Goal: Task Accomplishment & Management: Manage account settings

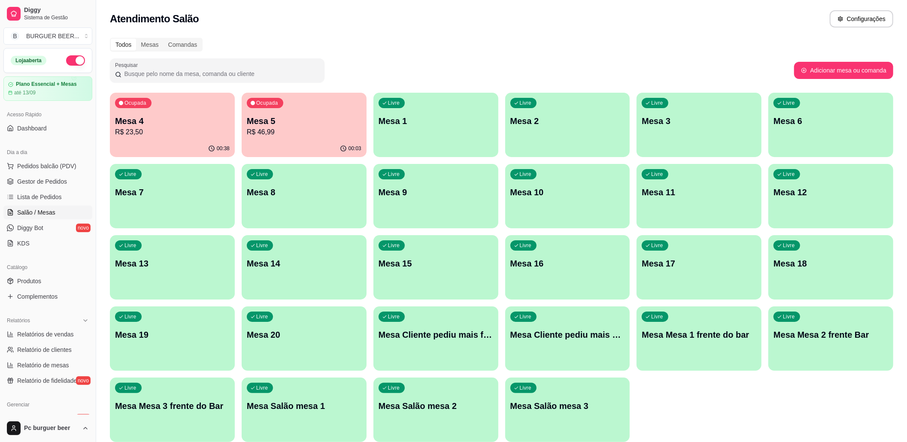
click at [283, 129] on p "R$ 46,99" at bounding box center [304, 132] width 115 height 10
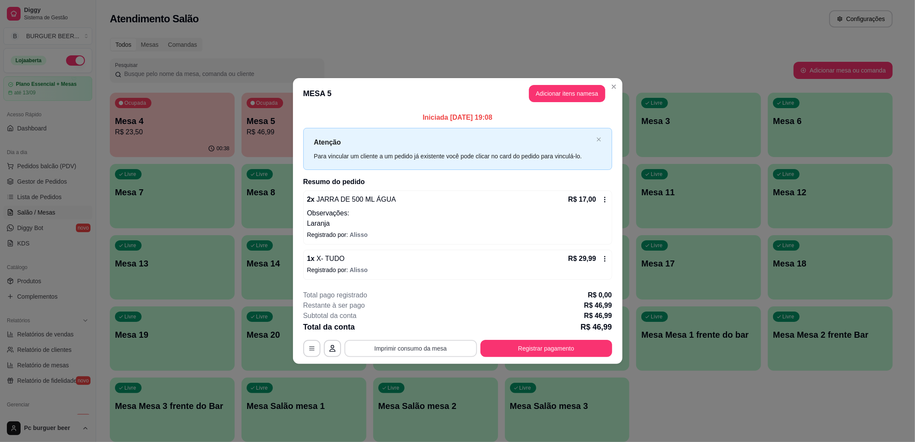
click at [415, 346] on button "Imprimir consumo da mesa" at bounding box center [411, 348] width 133 height 17
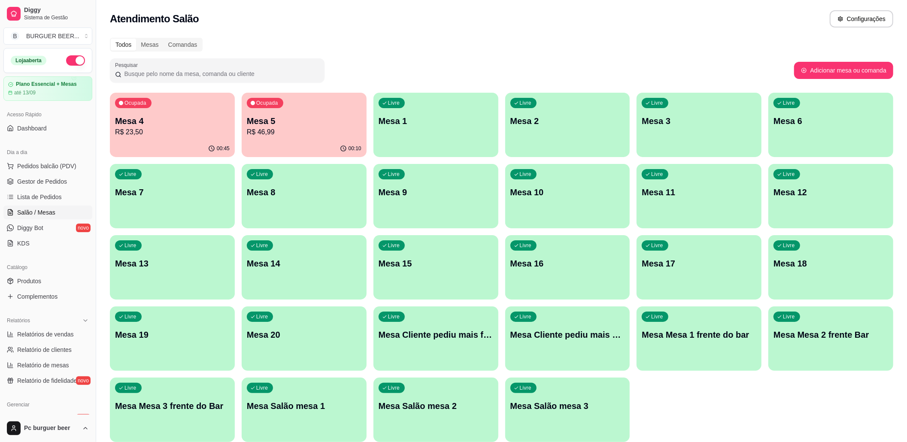
click at [191, 139] on div "Ocupada Mesa 4 R$ 23,50" at bounding box center [172, 117] width 125 height 48
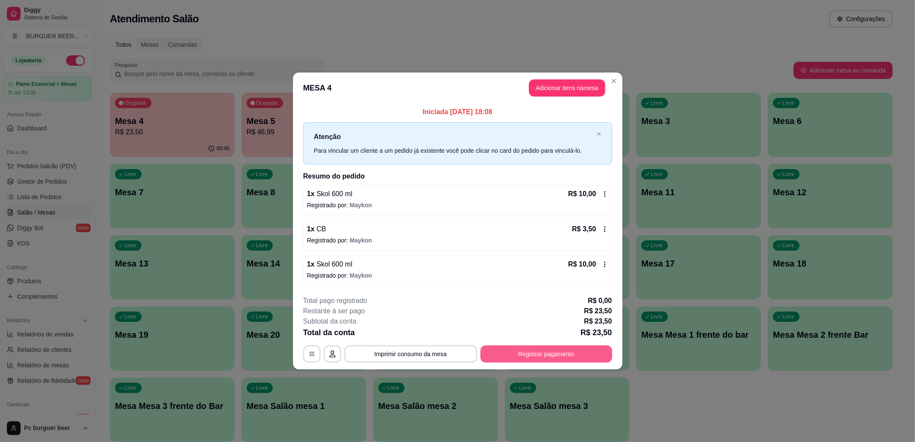
click at [565, 350] on button "Registrar pagamento" at bounding box center [547, 353] width 132 height 17
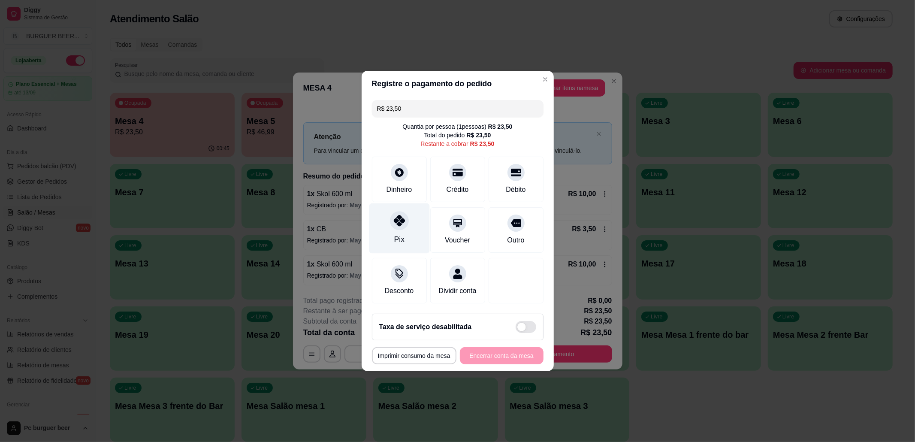
click at [402, 234] on div "Pix" at bounding box center [399, 239] width 10 height 11
type input "R$ 0,00"
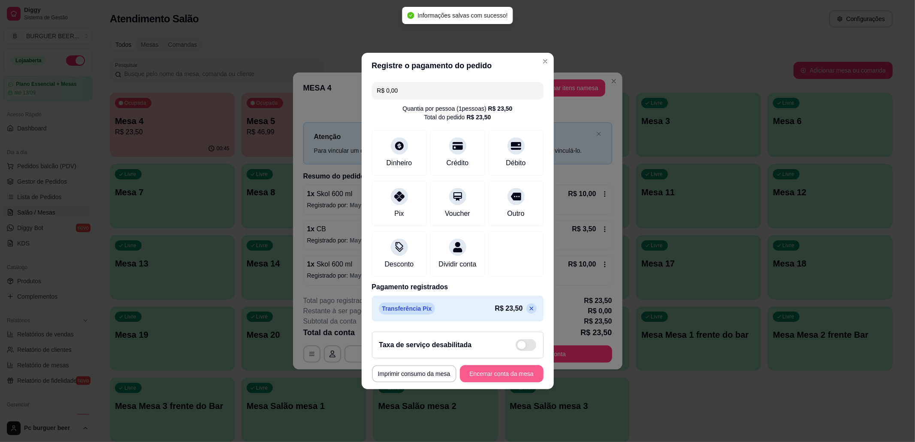
click at [482, 377] on button "Encerrar conta da mesa" at bounding box center [502, 373] width 84 height 17
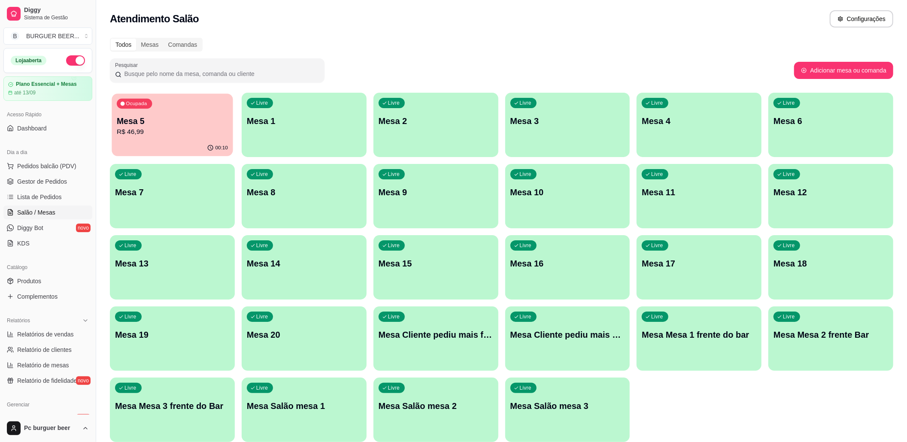
click at [167, 134] on p "R$ 46,99" at bounding box center [172, 132] width 111 height 10
click at [27, 198] on span "Lista de Pedidos" at bounding box center [39, 197] width 45 height 9
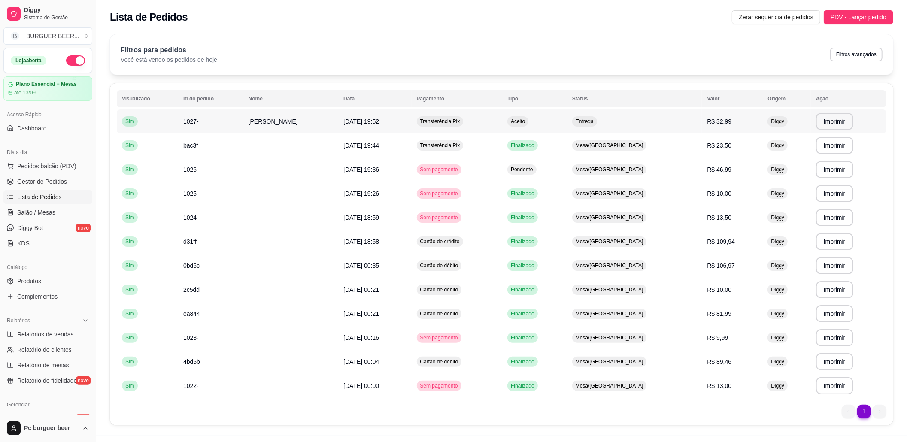
click at [224, 125] on td "1027-" at bounding box center [210, 121] width 65 height 24
click at [827, 124] on button "Imprimir" at bounding box center [834, 121] width 36 height 17
click at [52, 209] on span "Salão / Mesas" at bounding box center [36, 212] width 38 height 9
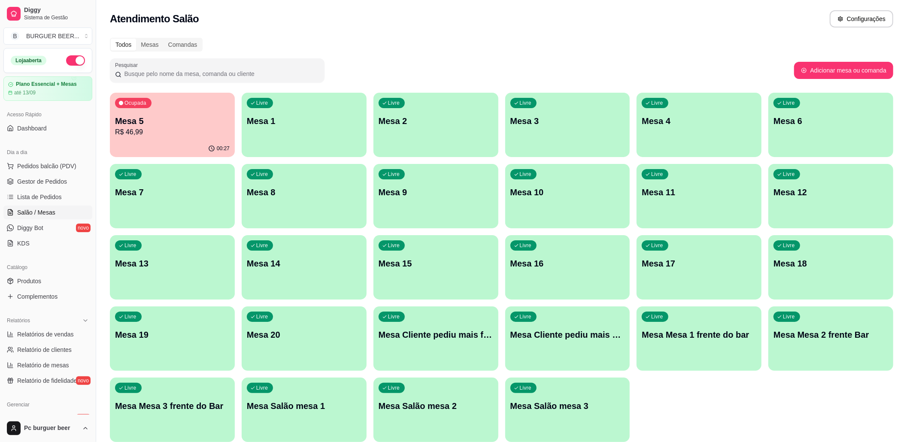
click at [177, 134] on p "R$ 46,99" at bounding box center [172, 132] width 115 height 10
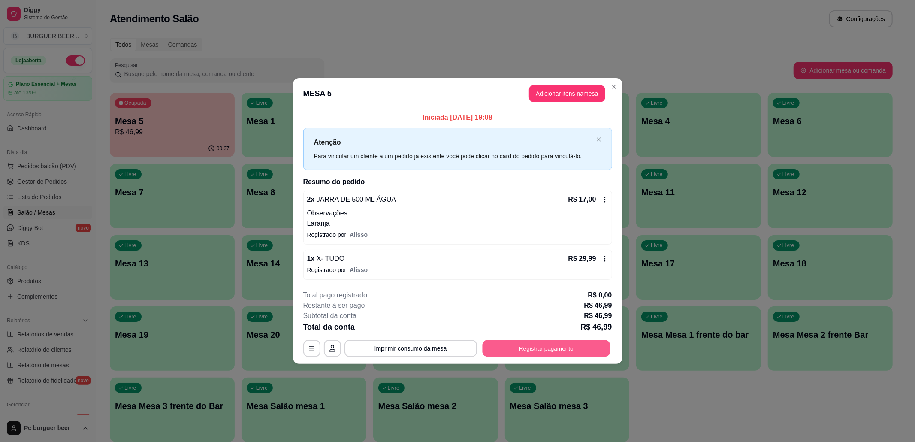
click at [554, 351] on button "Registrar pagamento" at bounding box center [546, 348] width 128 height 17
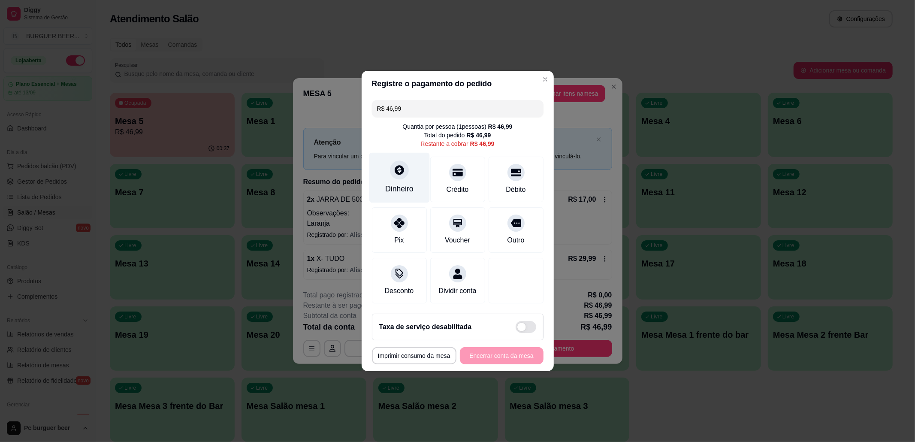
click at [407, 172] on div "Dinheiro" at bounding box center [399, 178] width 61 height 50
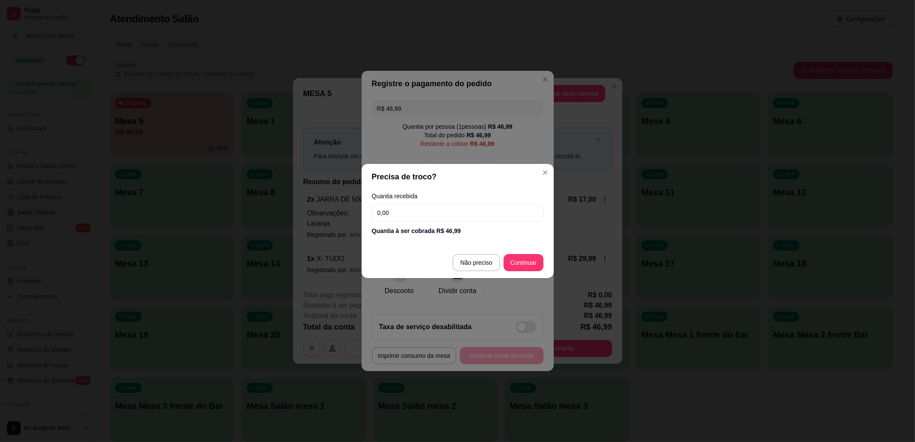
click at [454, 219] on input "0,00" at bounding box center [458, 212] width 172 height 17
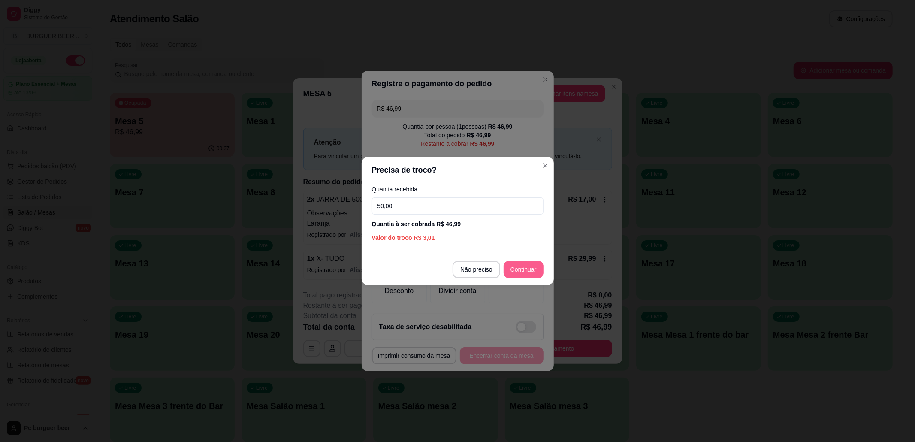
type input "50,00"
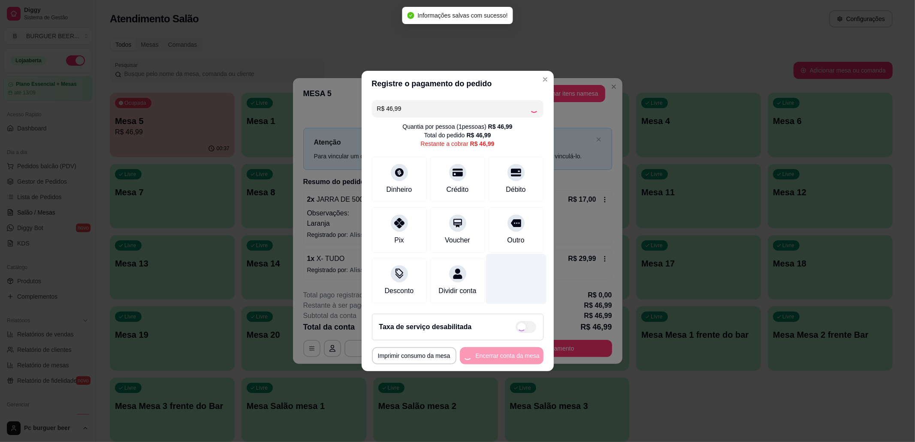
type input "R$ 0,00"
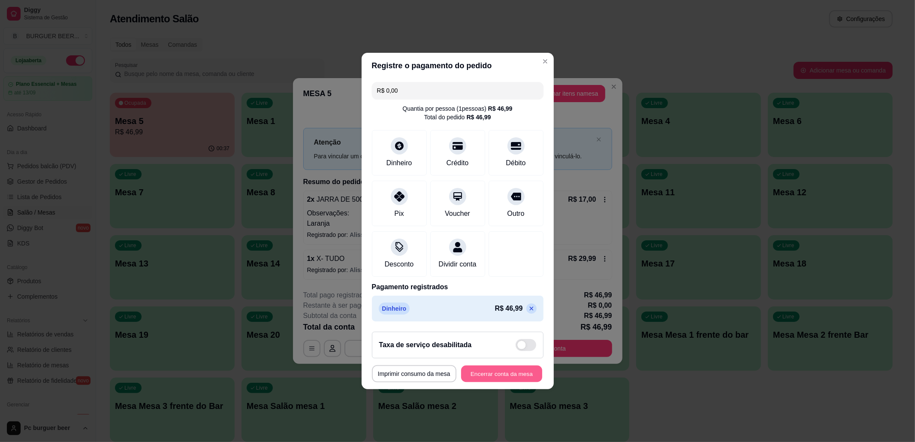
click at [493, 379] on button "Encerrar conta da mesa" at bounding box center [501, 374] width 81 height 17
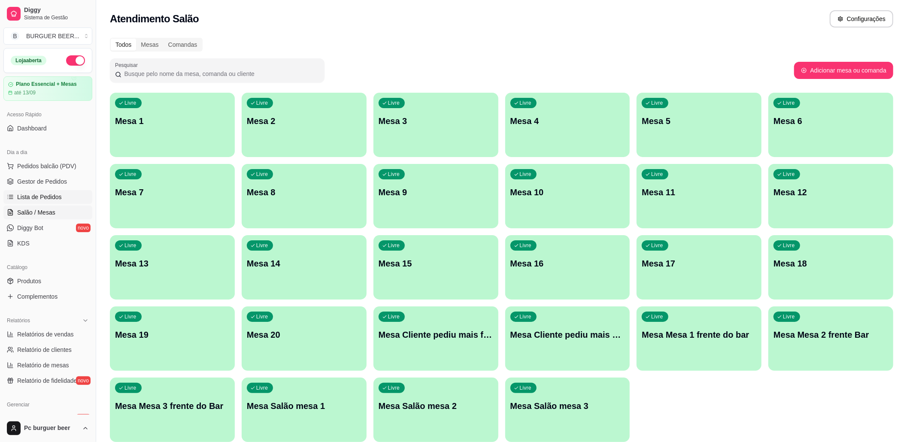
click at [35, 198] on span "Lista de Pedidos" at bounding box center [39, 197] width 45 height 9
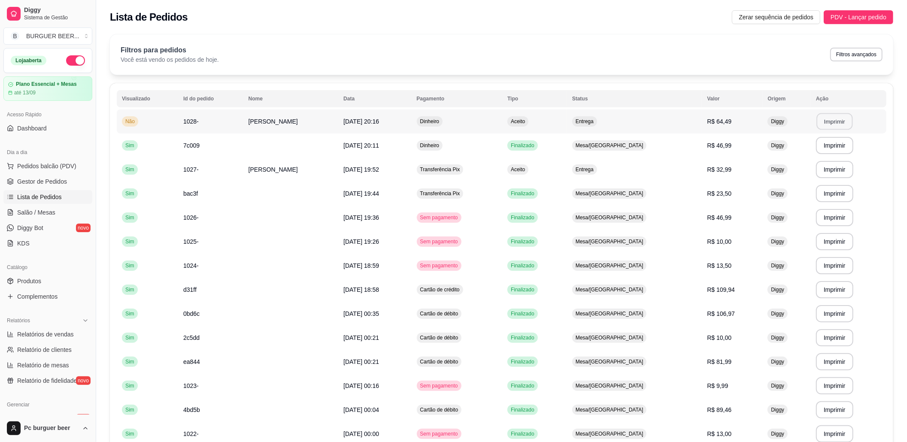
click at [840, 121] on button "Imprimir" at bounding box center [834, 121] width 36 height 17
click at [333, 119] on td "[PERSON_NAME]" at bounding box center [290, 121] width 95 height 24
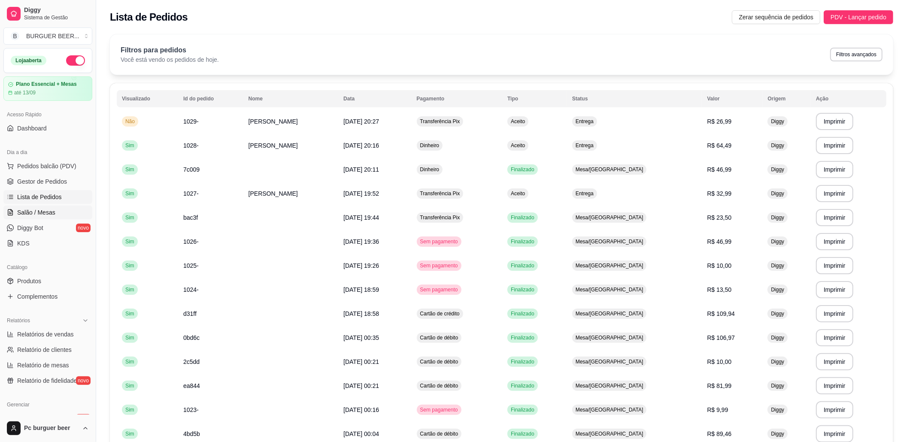
click at [53, 208] on link "Salão / Mesas" at bounding box center [47, 213] width 89 height 14
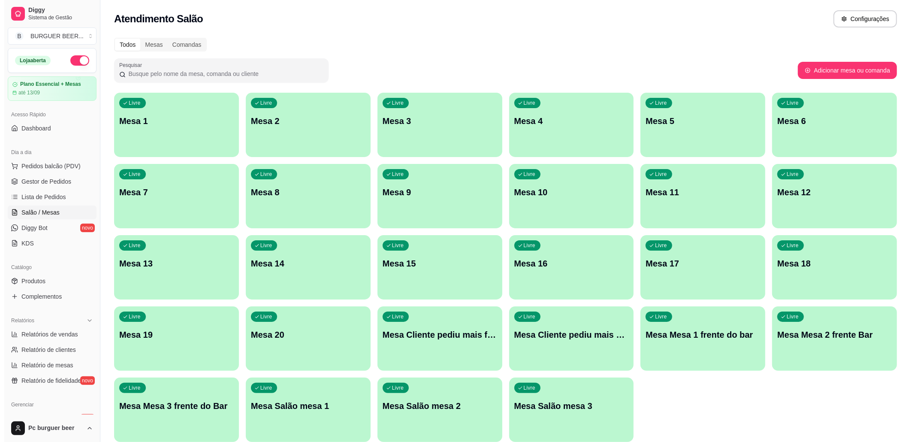
scroll to position [35, 0]
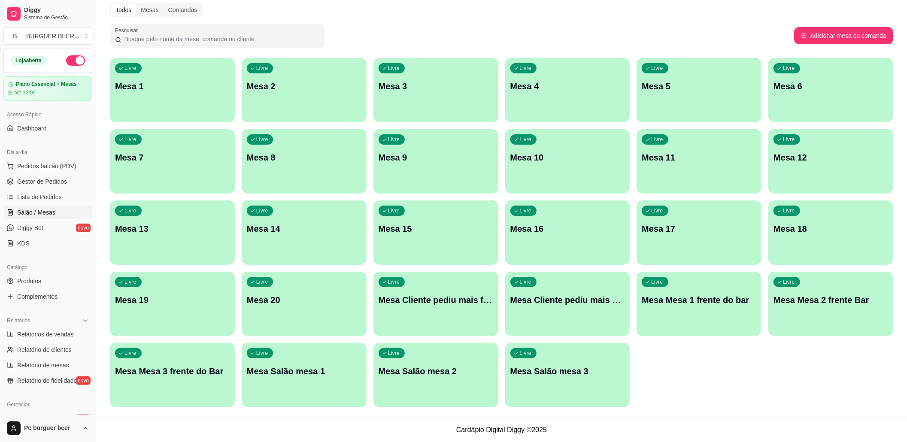
click at [724, 309] on div "Livre Mesa Mesa 1 frente do bar" at bounding box center [698, 299] width 125 height 54
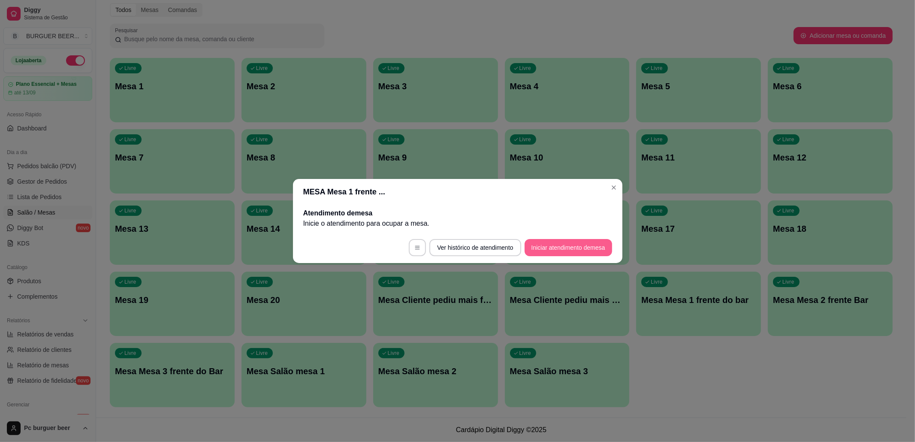
click at [557, 237] on footer "Ver histórico de atendimento Iniciar atendimento de mesa" at bounding box center [458, 247] width 330 height 31
click at [558, 246] on button "Iniciar atendimento de mesa" at bounding box center [569, 247] width 88 height 17
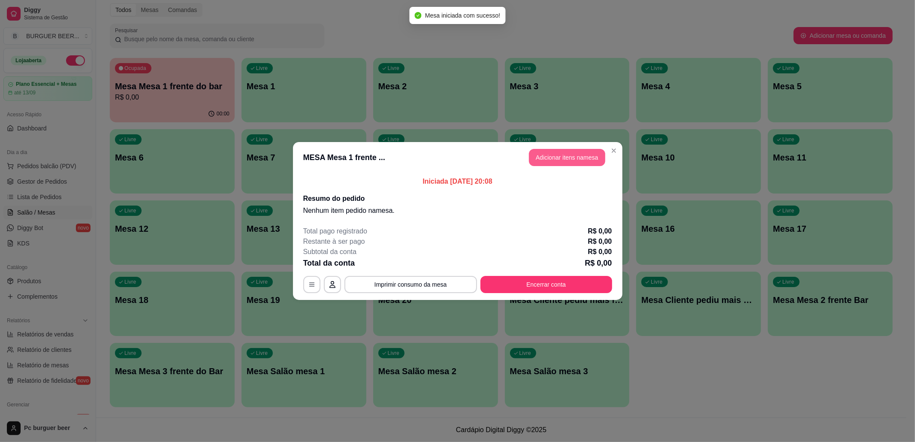
click at [551, 150] on button "Adicionar itens na mesa" at bounding box center [567, 157] width 76 height 17
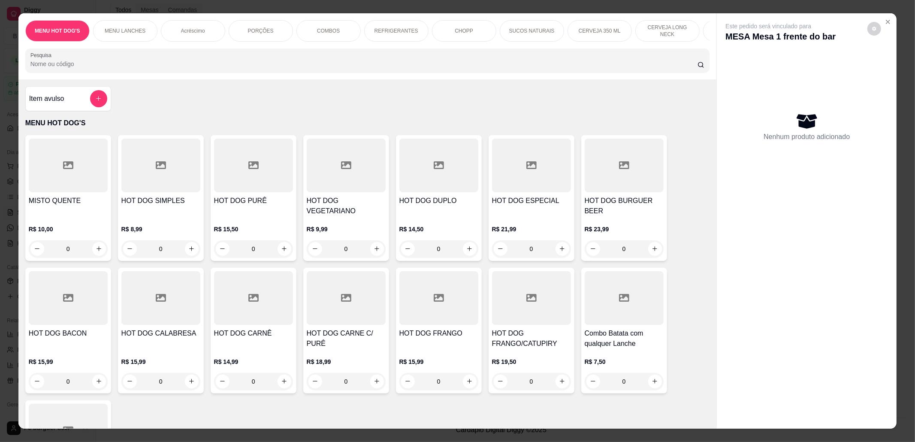
click at [664, 33] on p "CERVEJA LONG NECK" at bounding box center [668, 31] width 50 height 14
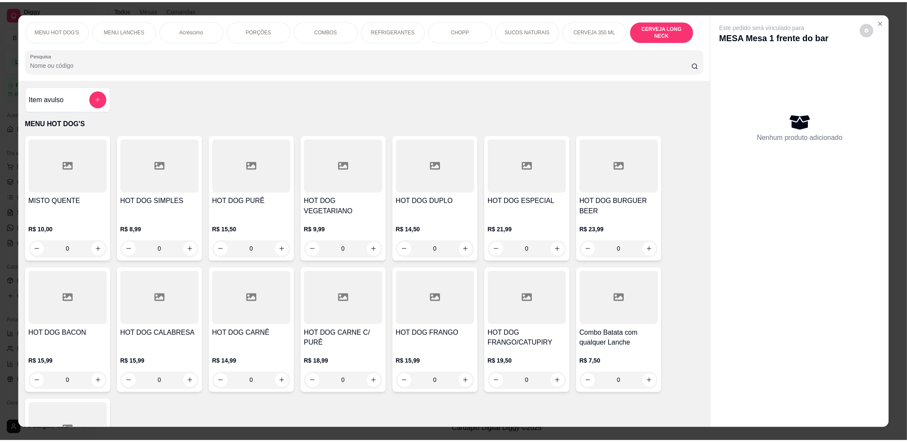
scroll to position [14, 0]
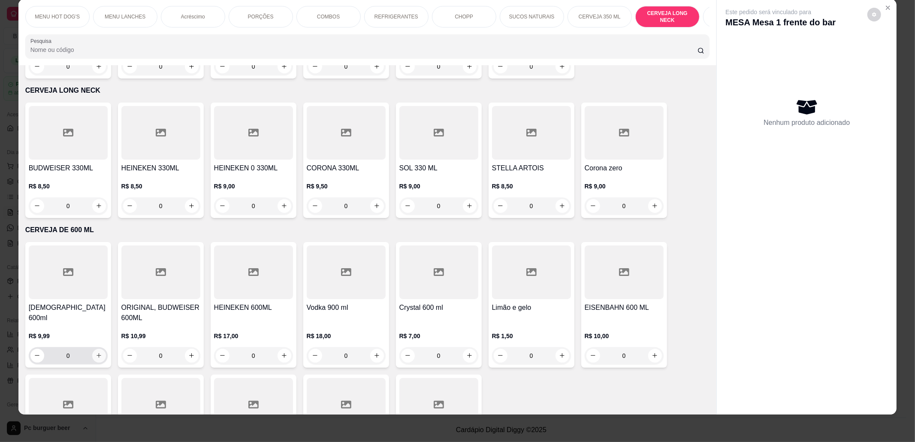
click at [96, 352] on icon "increase-product-quantity" at bounding box center [99, 355] width 6 height 6
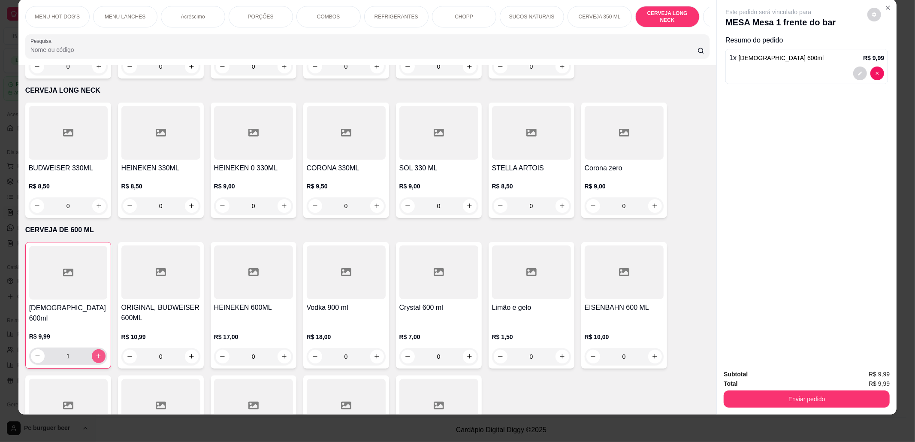
type input "1"
click at [756, 400] on button "Enviar pedido" at bounding box center [807, 399] width 166 height 17
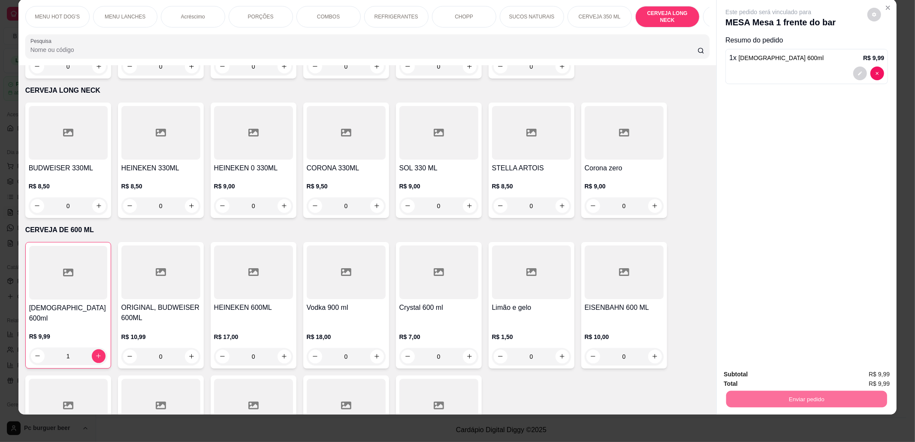
click at [760, 378] on button "Não registrar e enviar pedido" at bounding box center [778, 378] width 87 height 16
